Goal: Task Accomplishment & Management: Use online tool/utility

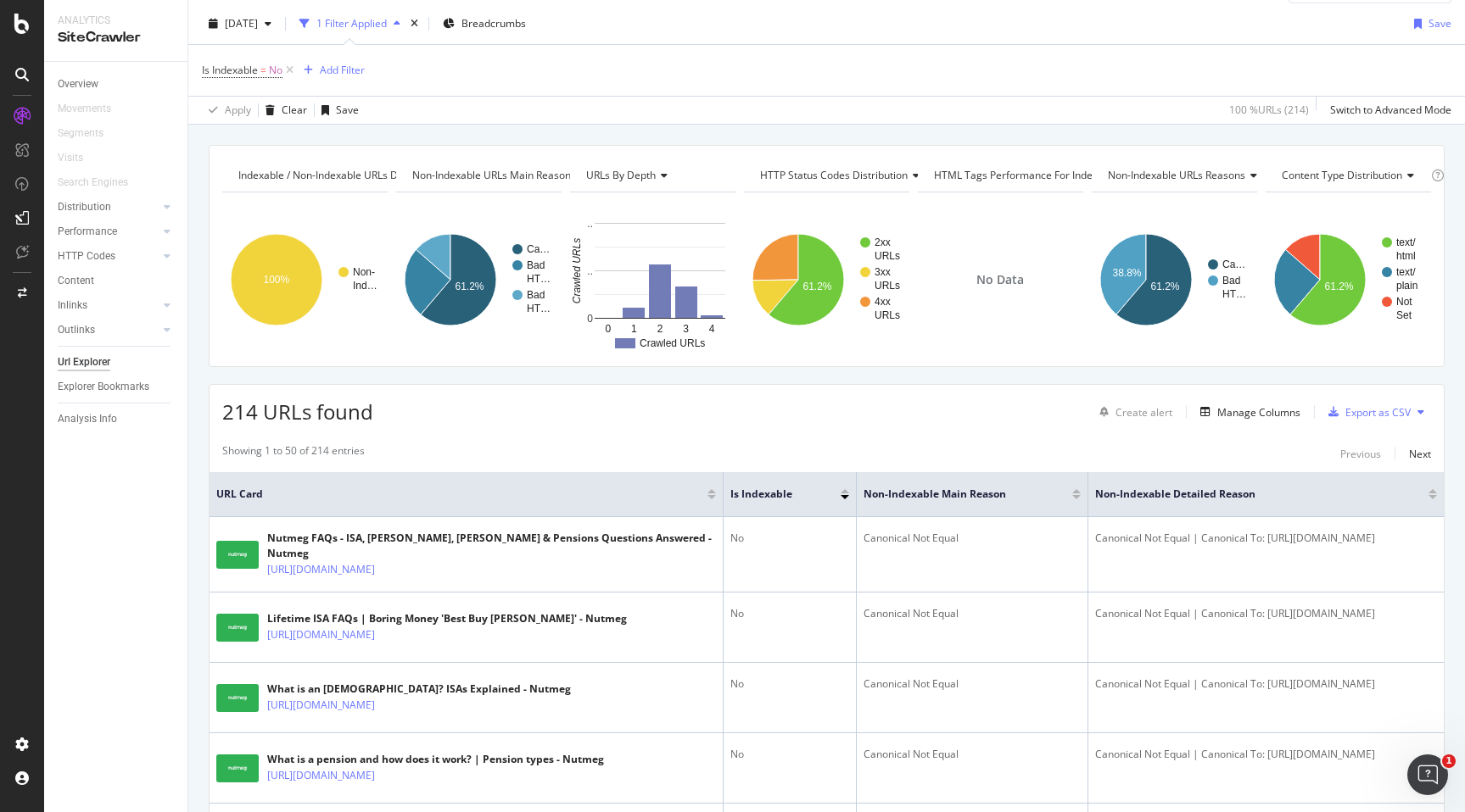
scroll to position [47, 0]
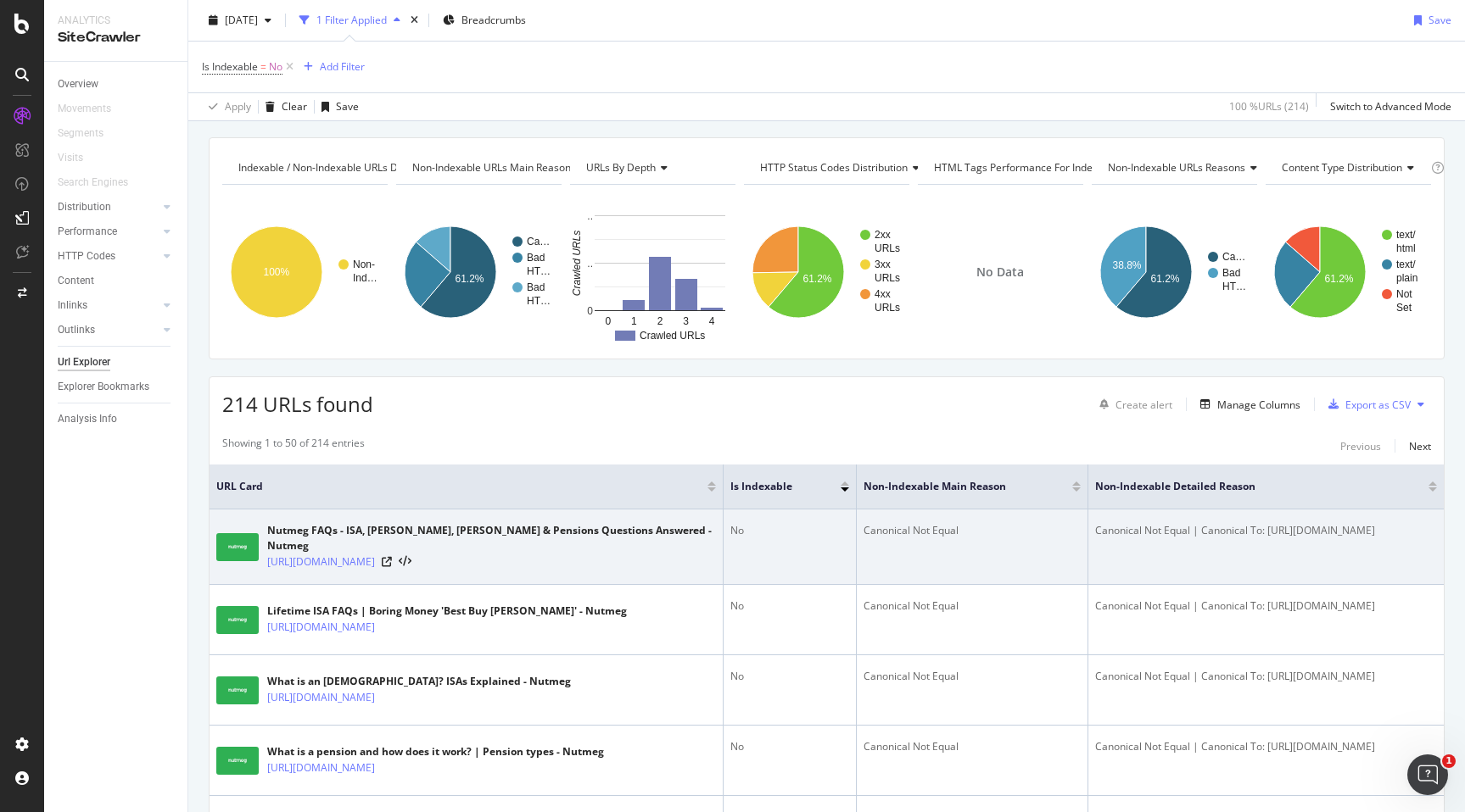
drag, startPoint x: 1288, startPoint y: 534, endPoint x: 983, endPoint y: 533, distance: 305.0
click at [1088, 533] on td "Canonical Not Equal | Canonical To: [URL][DOMAIN_NAME]" at bounding box center [1265, 546] width 355 height 75
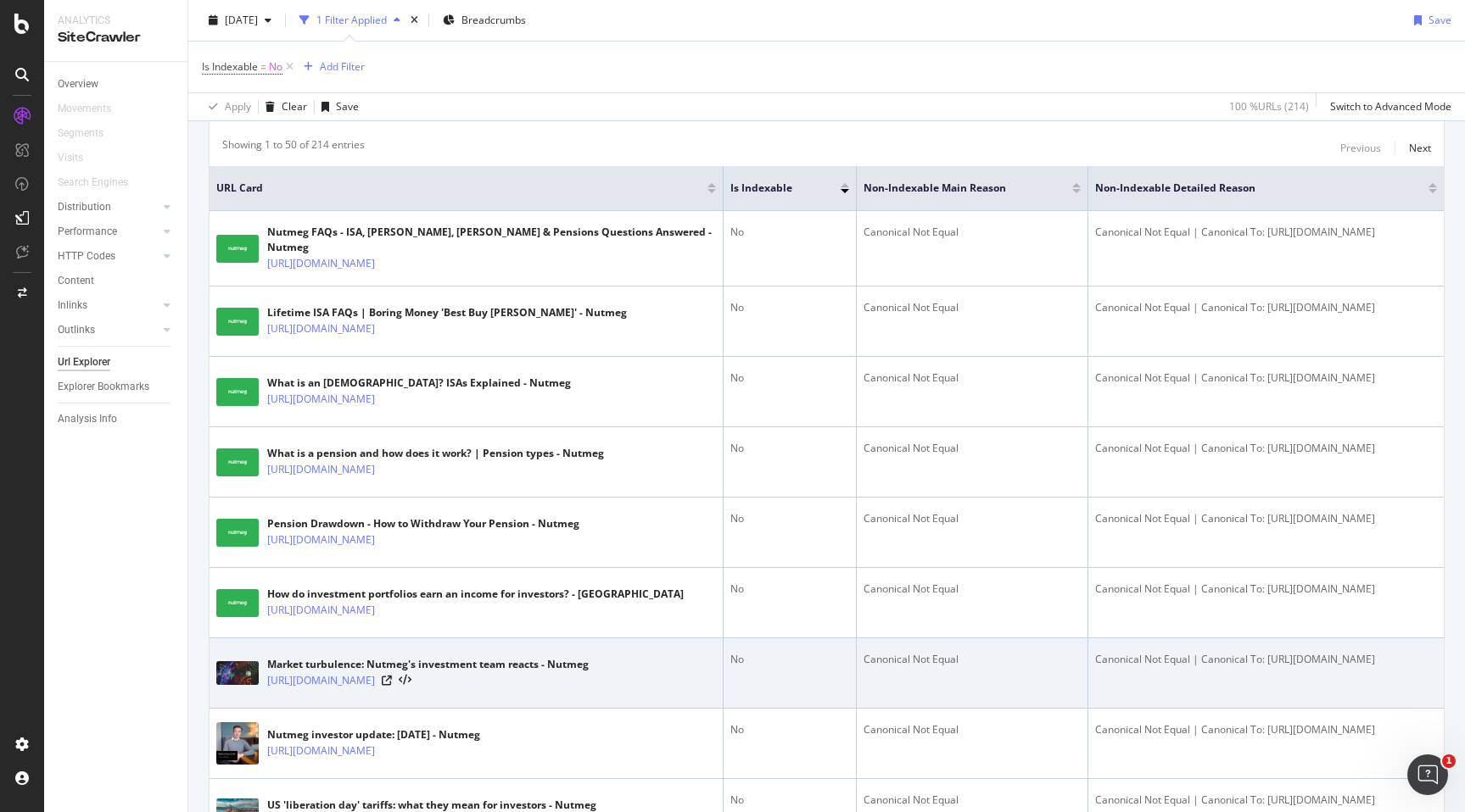
scroll to position [347, 0]
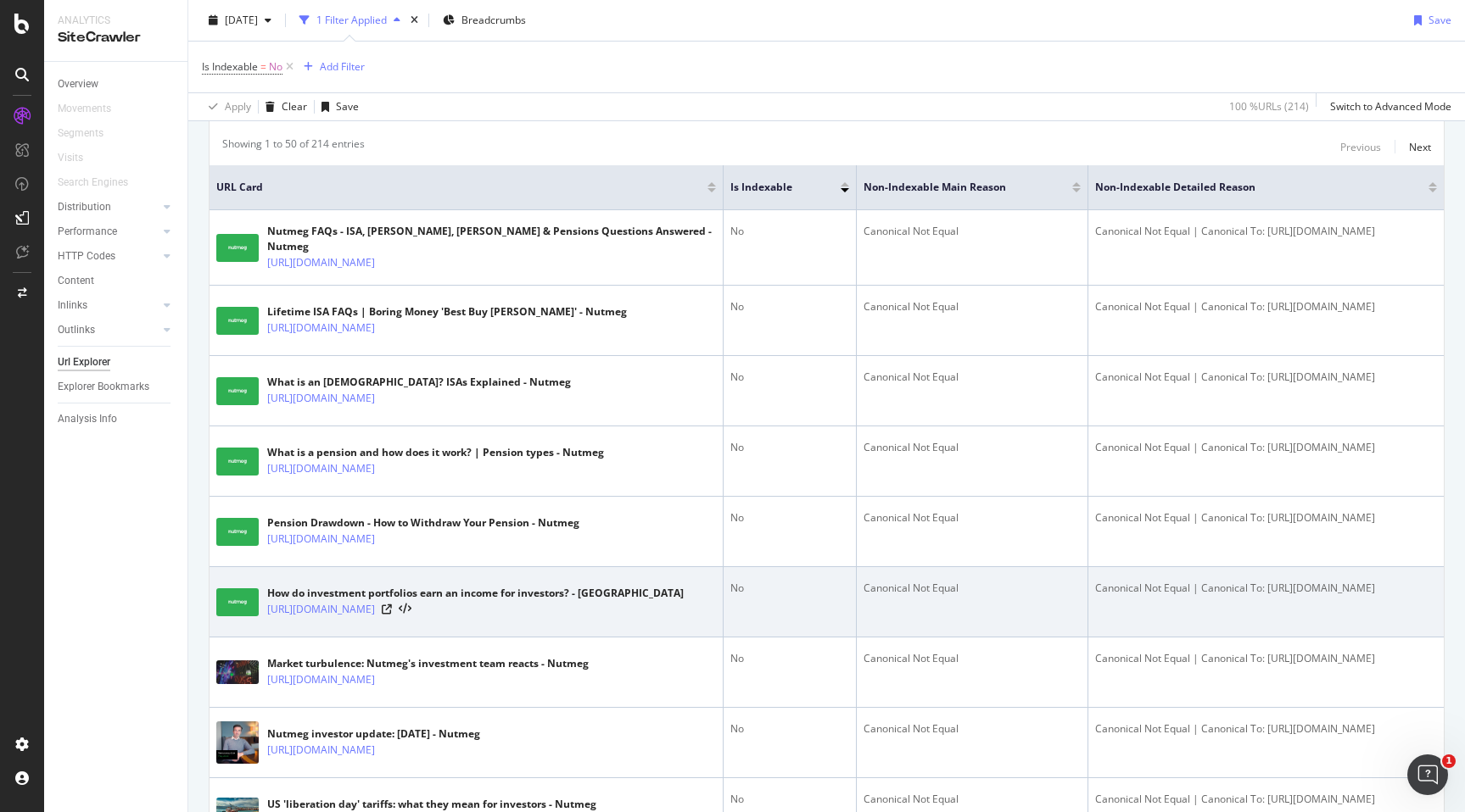
drag, startPoint x: 1123, startPoint y: 624, endPoint x: 849, endPoint y: 640, distance: 274.5
click at [1088, 609] on td "Canonical Not Equal | Canonical To: [URL][DOMAIN_NAME]" at bounding box center [1265, 602] width 355 height 71
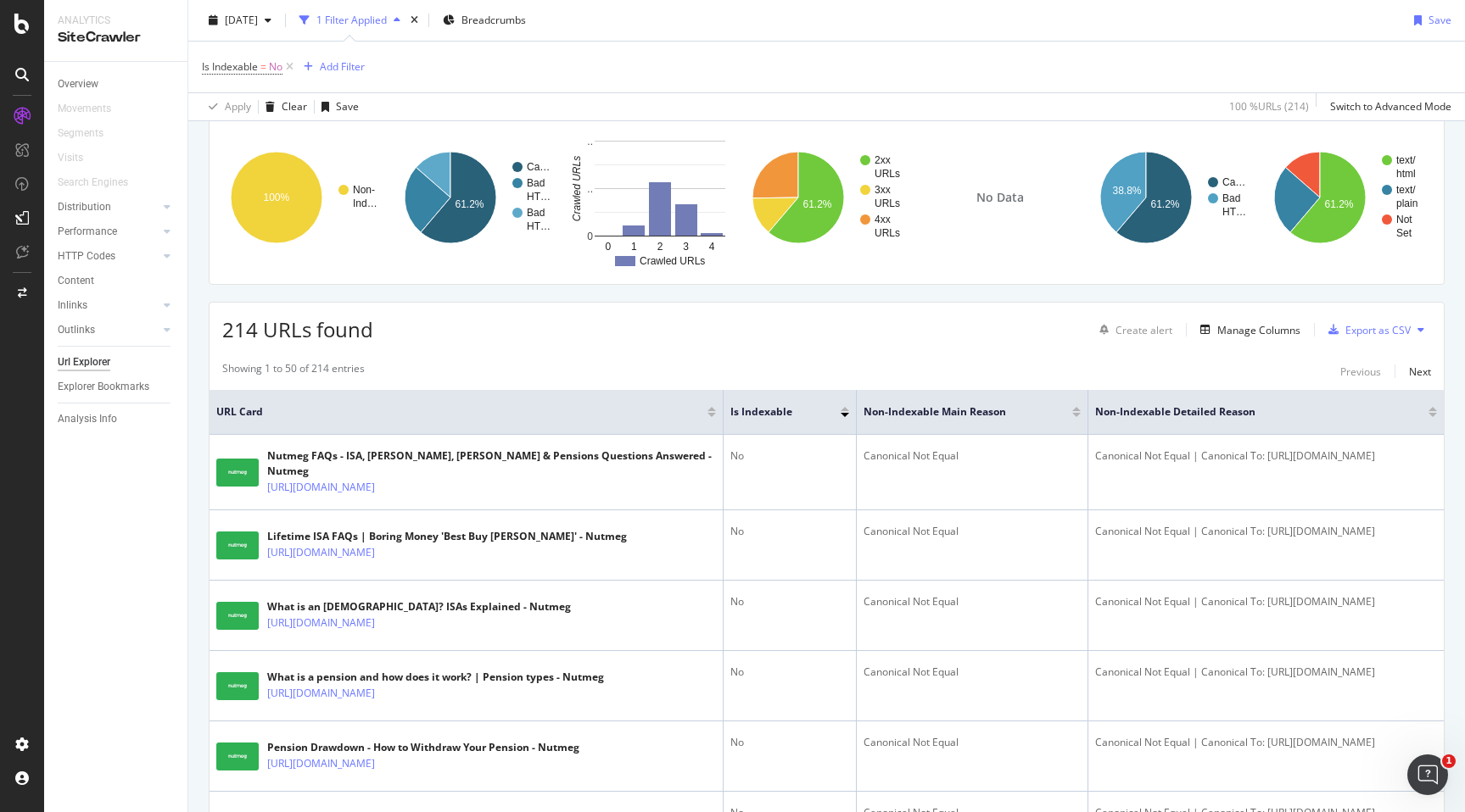
scroll to position [64, 0]
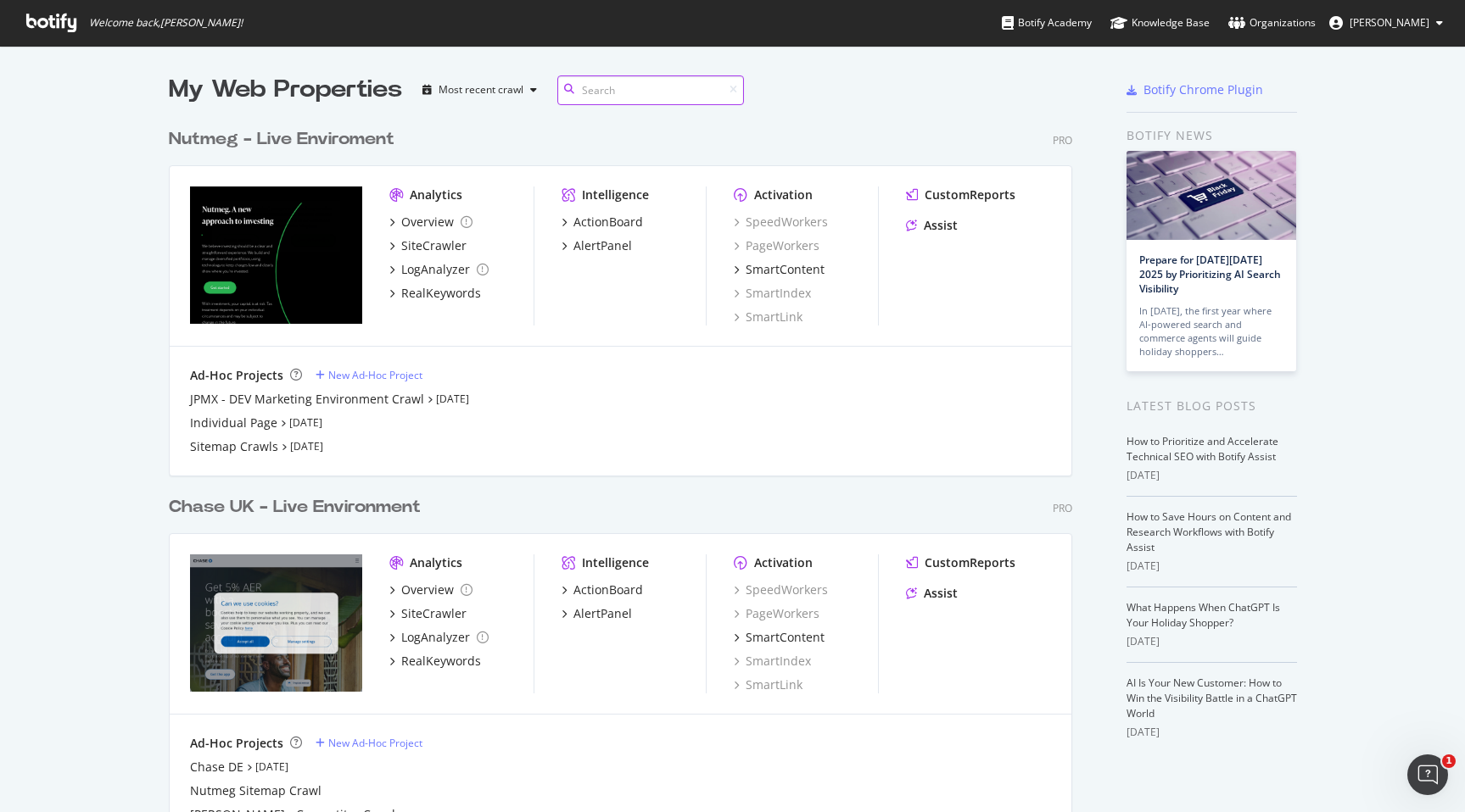
scroll to position [812, 1465]
